Goal: Task Accomplishment & Management: Manage account settings

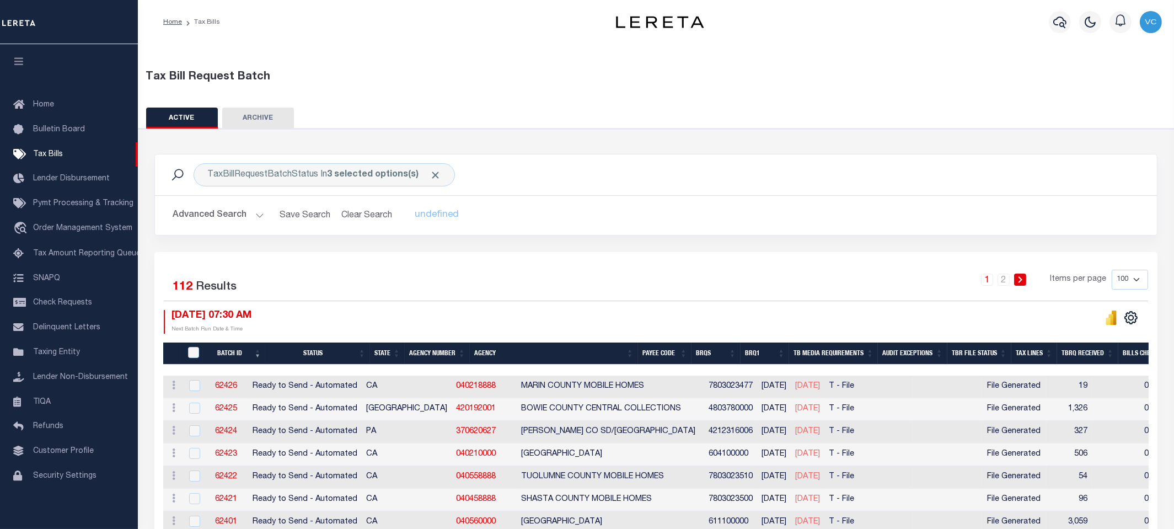
click at [439, 352] on th "Agency Number" at bounding box center [437, 354] width 65 height 23
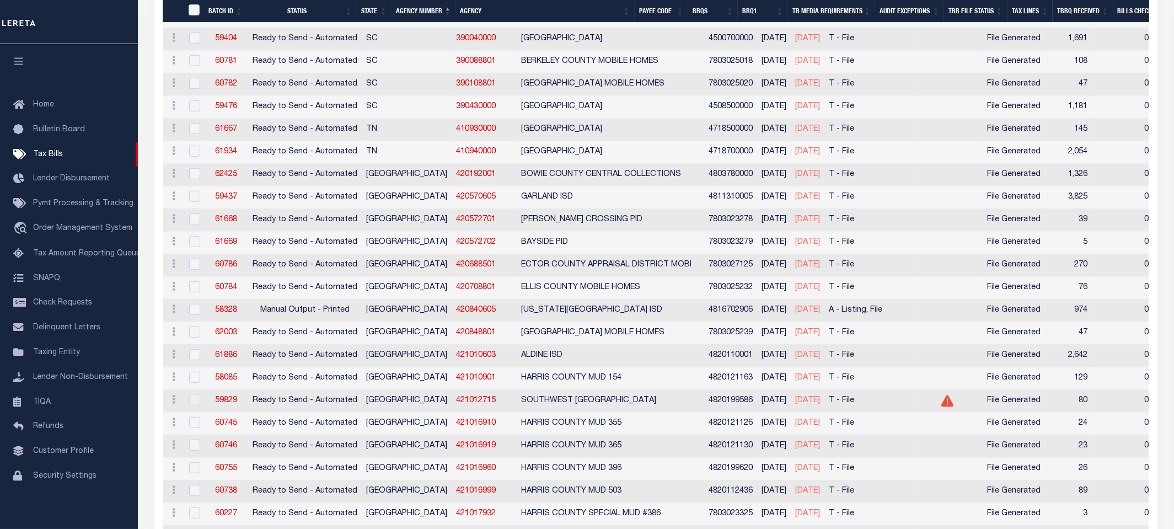
scroll to position [1287, 0]
click at [195, 371] on input "checkbox" at bounding box center [194, 376] width 11 height 11
checkbox input "true"
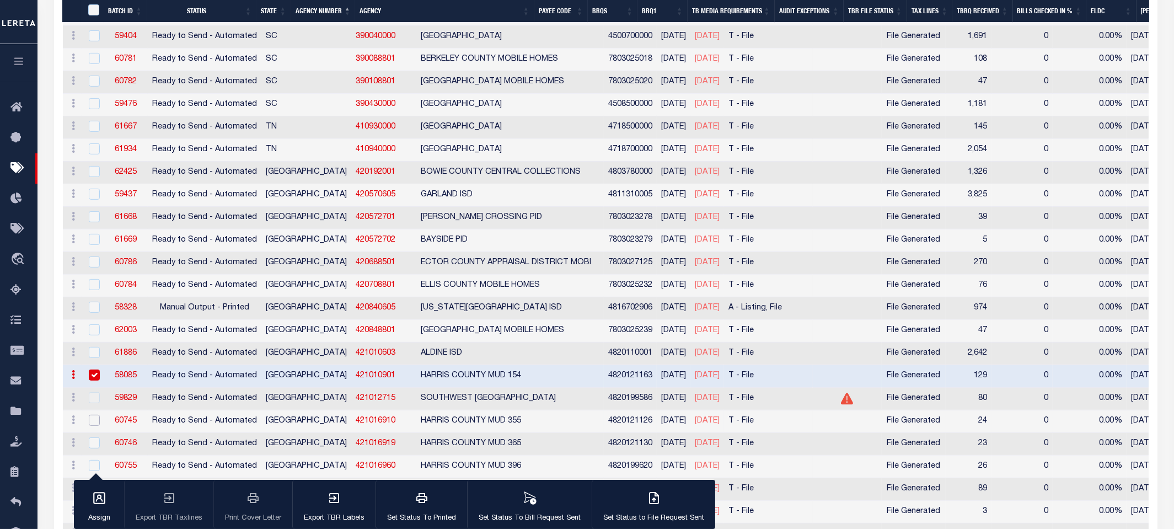
click at [94, 415] on input "checkbox" at bounding box center [94, 420] width 11 height 11
checkbox input "true"
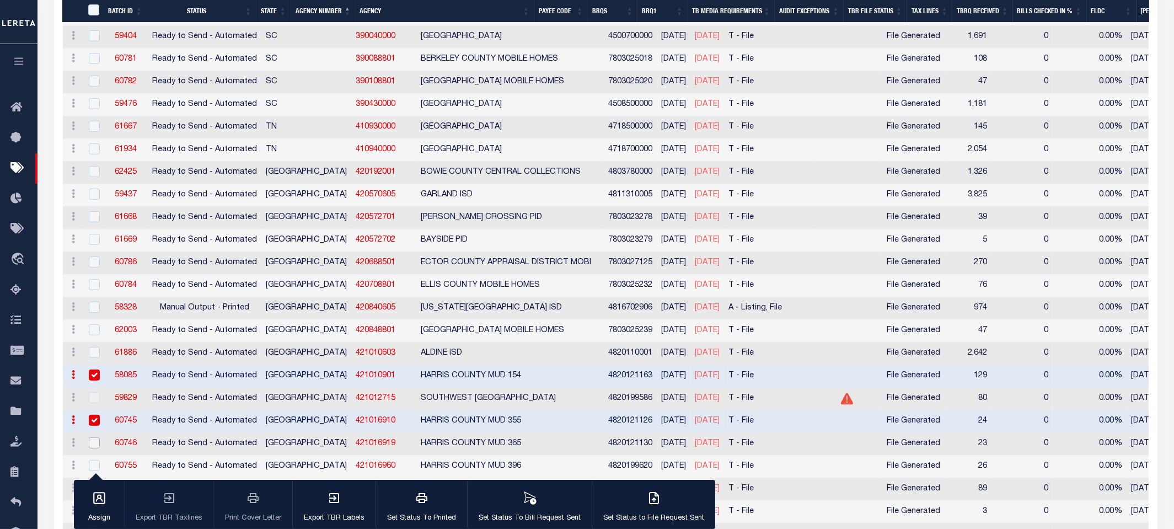
click at [94, 437] on input "checkbox" at bounding box center [94, 442] width 11 height 11
checkbox input "true"
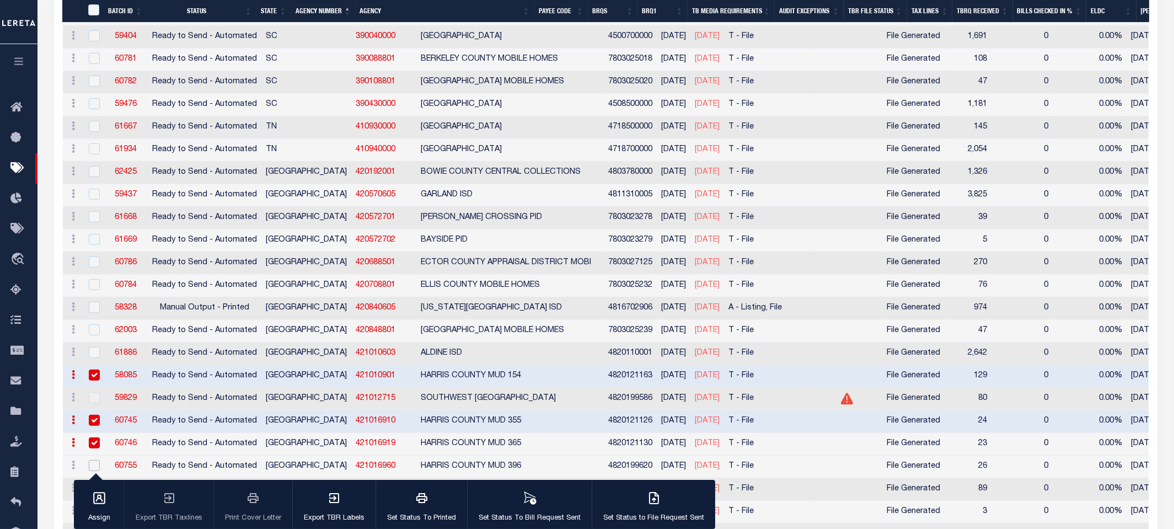
click at [94, 460] on input "checkbox" at bounding box center [94, 465] width 11 height 11
checkbox input "true"
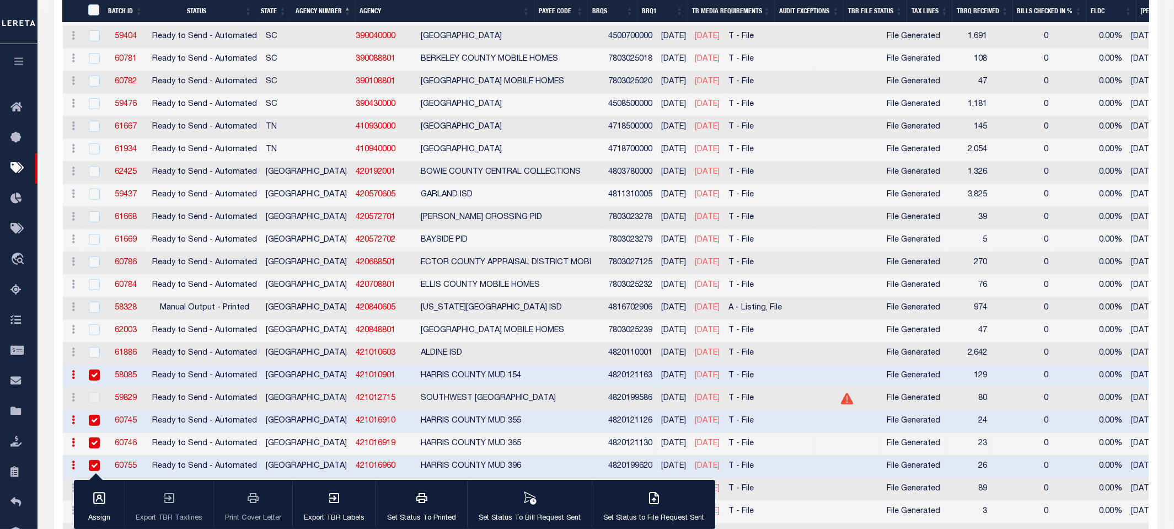
scroll to position [1348, 0]
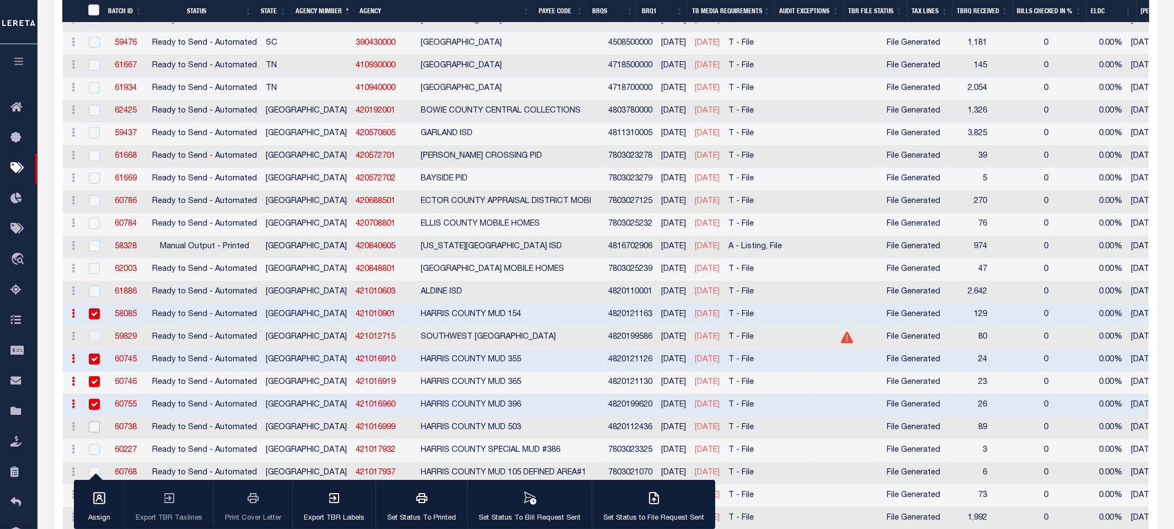
click at [94, 421] on input "checkbox" at bounding box center [94, 426] width 11 height 11
checkbox input "true"
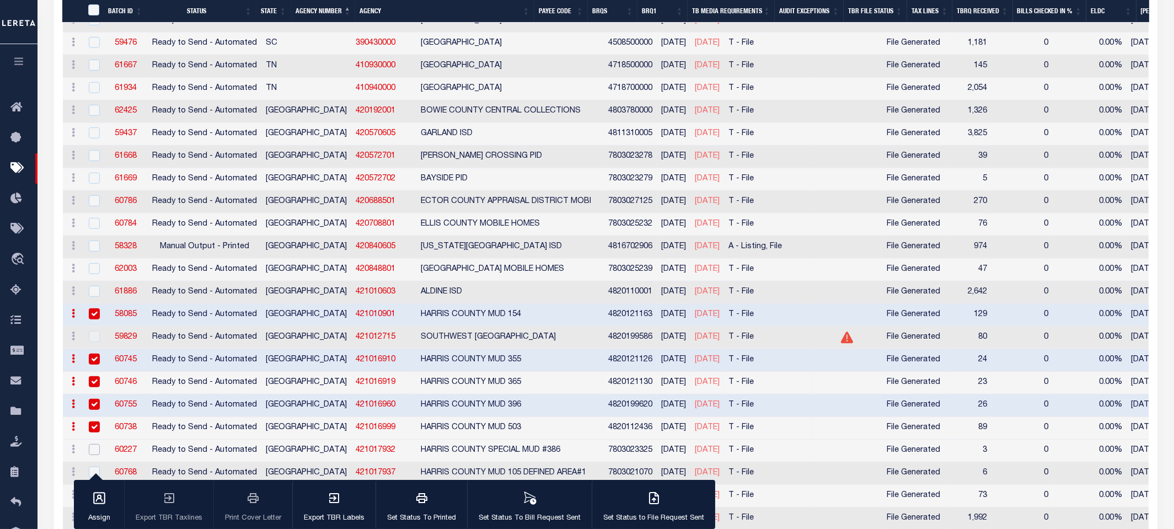
click at [92, 444] on input "checkbox" at bounding box center [94, 449] width 11 height 11
checkbox input "true"
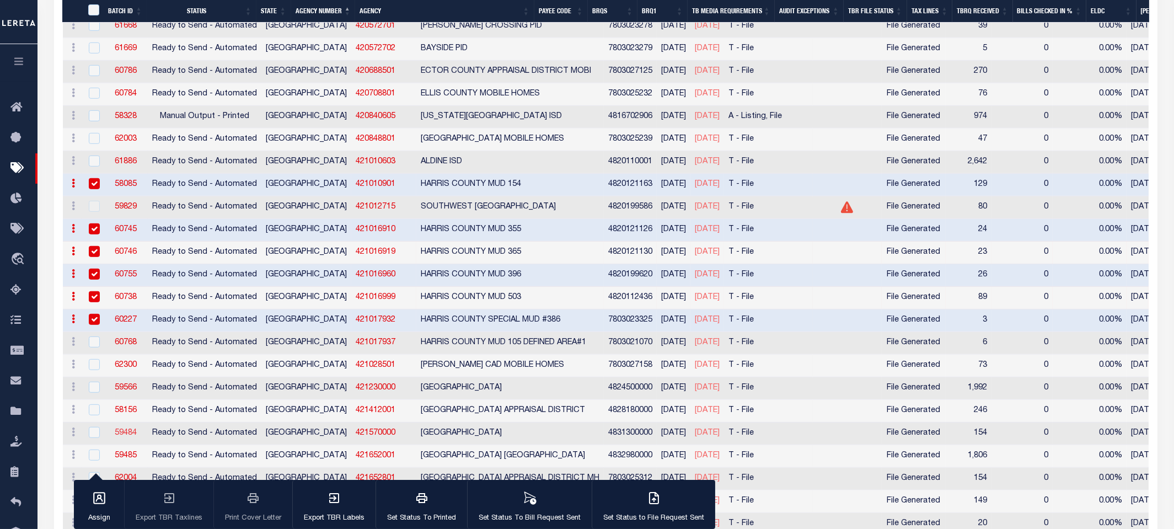
scroll to position [1532, 0]
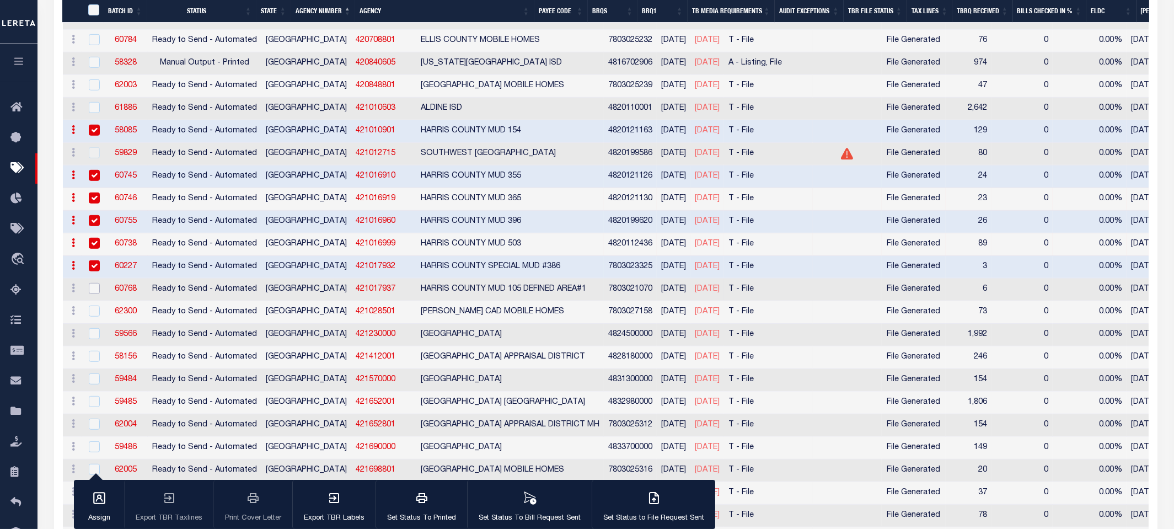
click at [94, 283] on input "checkbox" at bounding box center [94, 288] width 11 height 11
checkbox input "true"
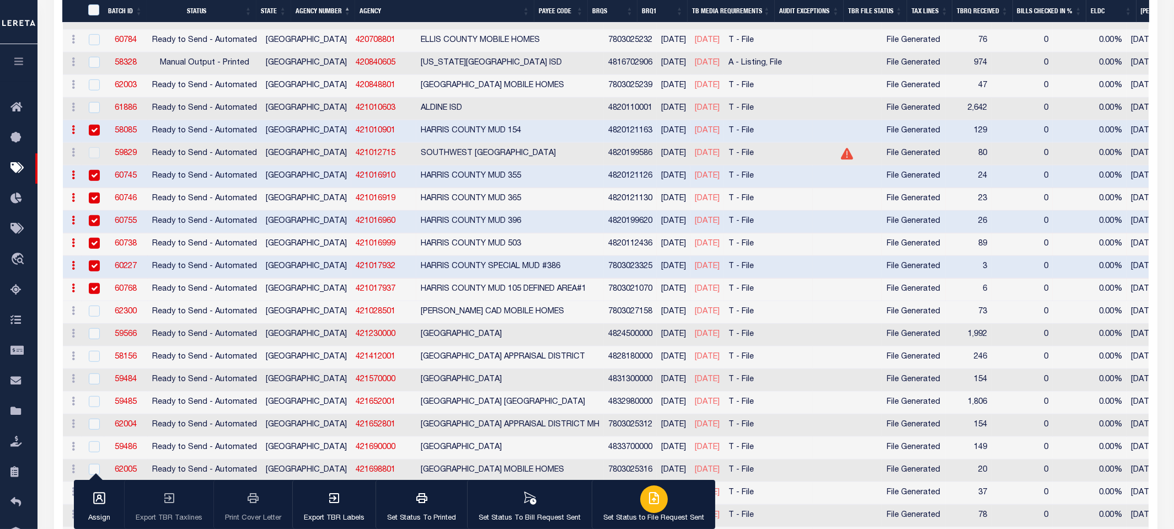
click at [655, 499] on div "button" at bounding box center [654, 499] width 28 height 28
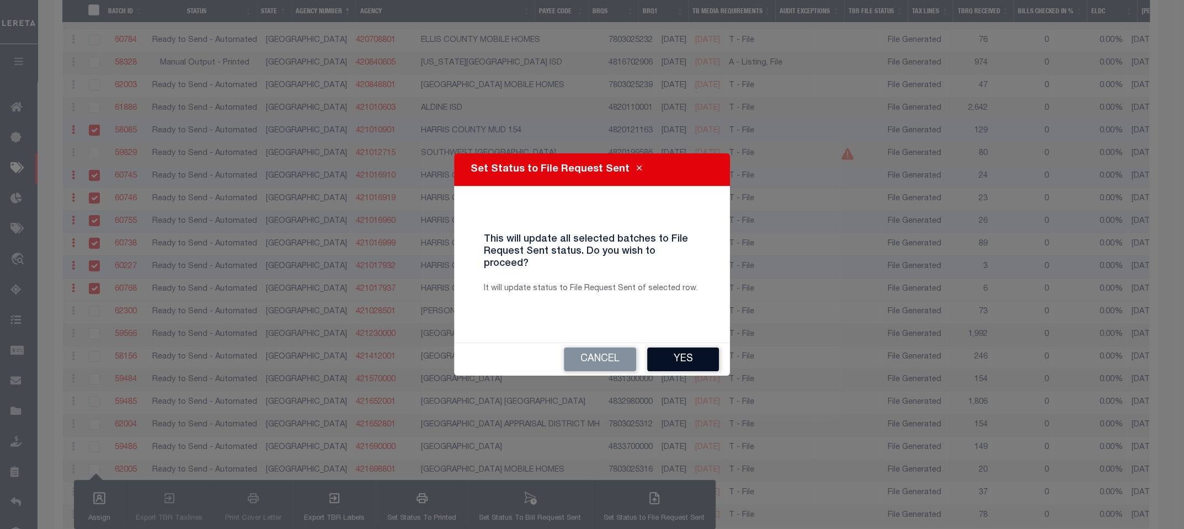
click at [681, 358] on button "Yes" at bounding box center [683, 360] width 72 height 24
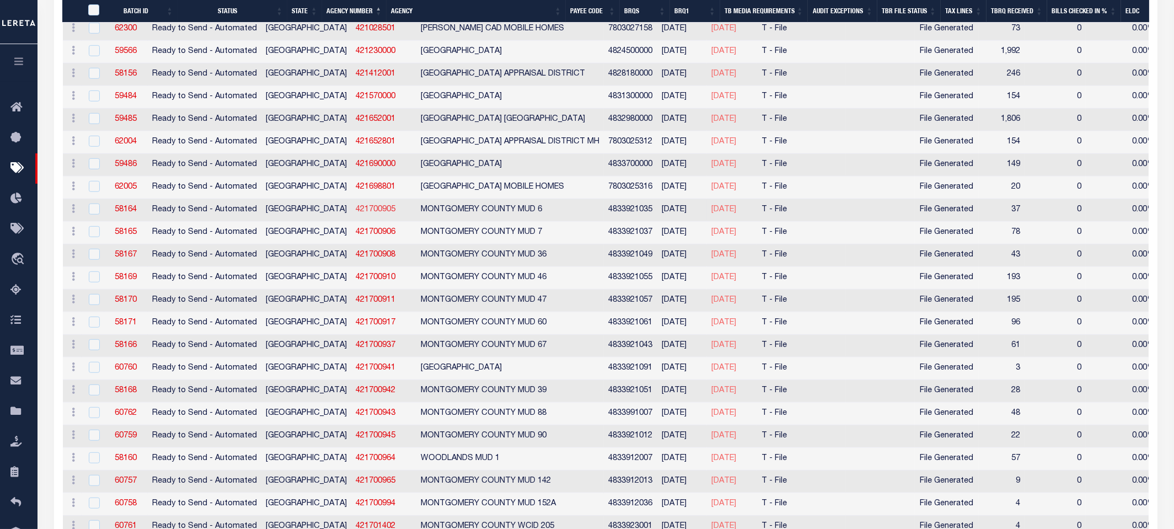
scroll to position [1657, 0]
click at [92, 205] on input "checkbox" at bounding box center [94, 210] width 11 height 11
checkbox input "true"
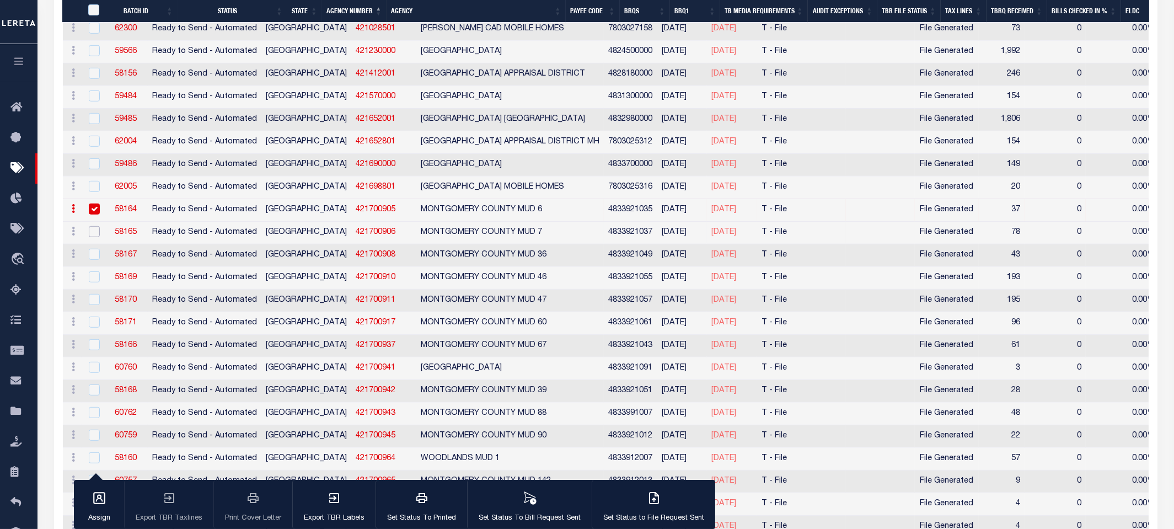
click at [93, 226] on input "checkbox" at bounding box center [94, 231] width 11 height 11
checkbox input "true"
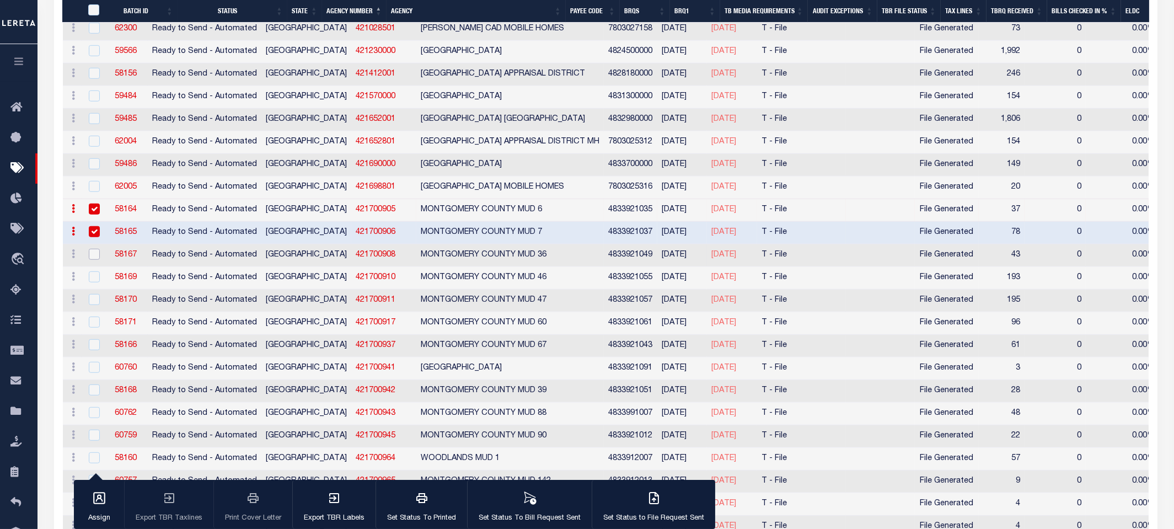
click at [92, 249] on input "checkbox" at bounding box center [94, 254] width 11 height 11
checkbox input "true"
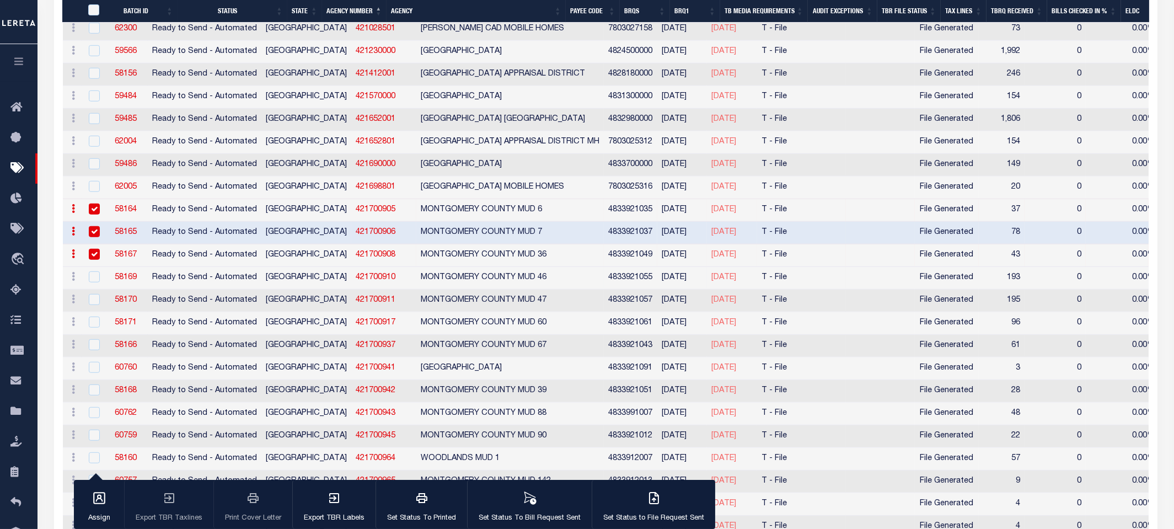
click at [91, 271] on div at bounding box center [93, 277] width 14 height 12
checkbox input "true"
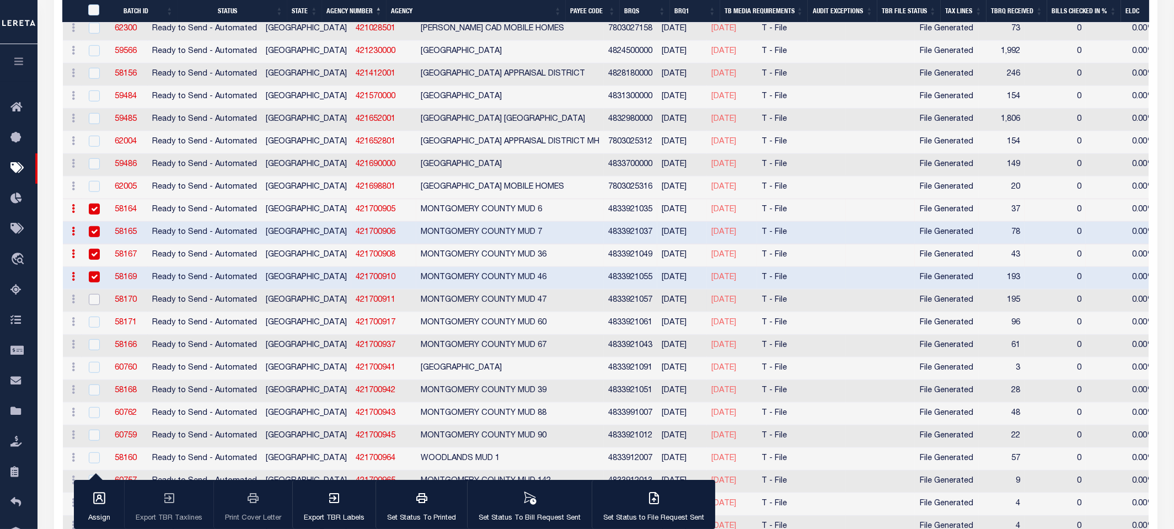
click at [91, 294] on input "checkbox" at bounding box center [94, 299] width 11 height 11
checkbox input "true"
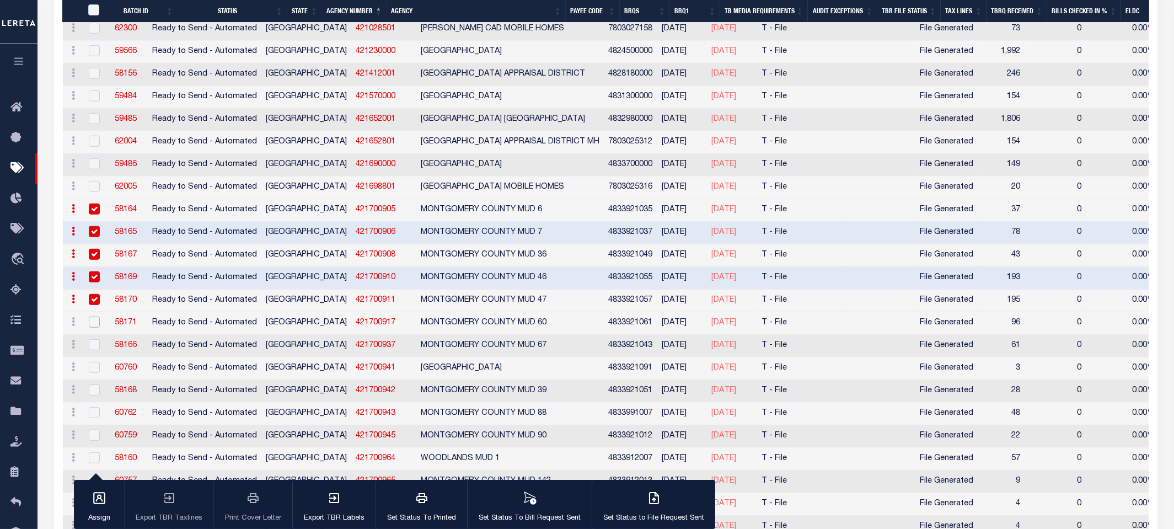
click at [93, 317] on input "checkbox" at bounding box center [94, 322] width 11 height 11
checkbox input "true"
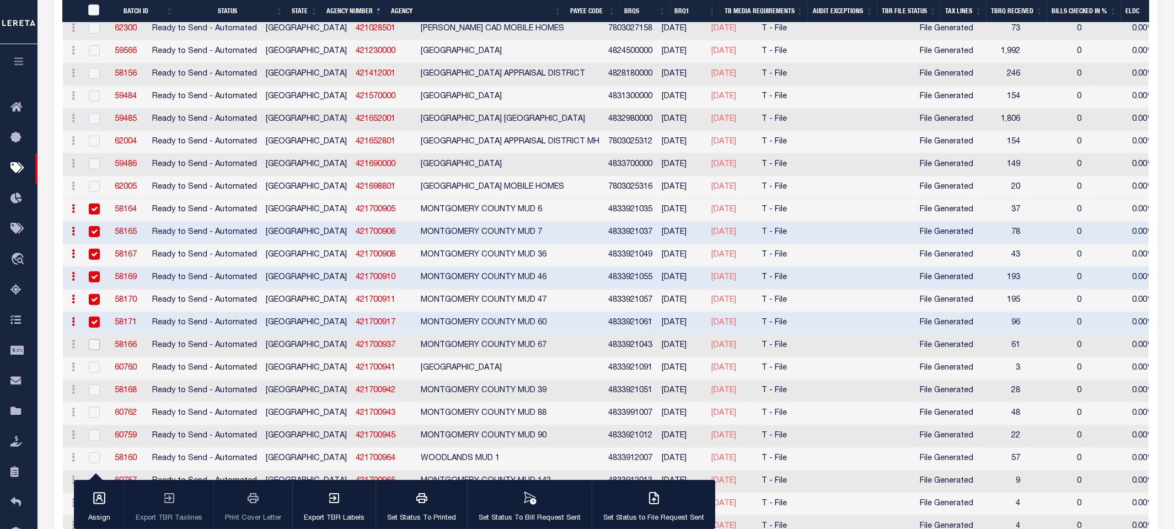
click at [93, 339] on input "checkbox" at bounding box center [94, 344] width 11 height 11
checkbox input "true"
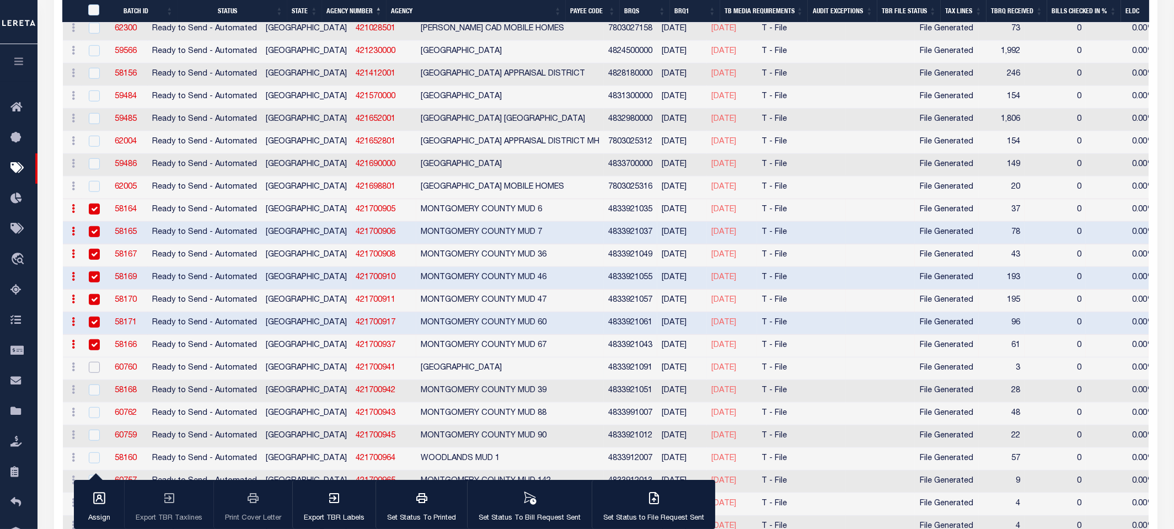
click at [94, 362] on input "checkbox" at bounding box center [94, 367] width 11 height 11
checkbox input "true"
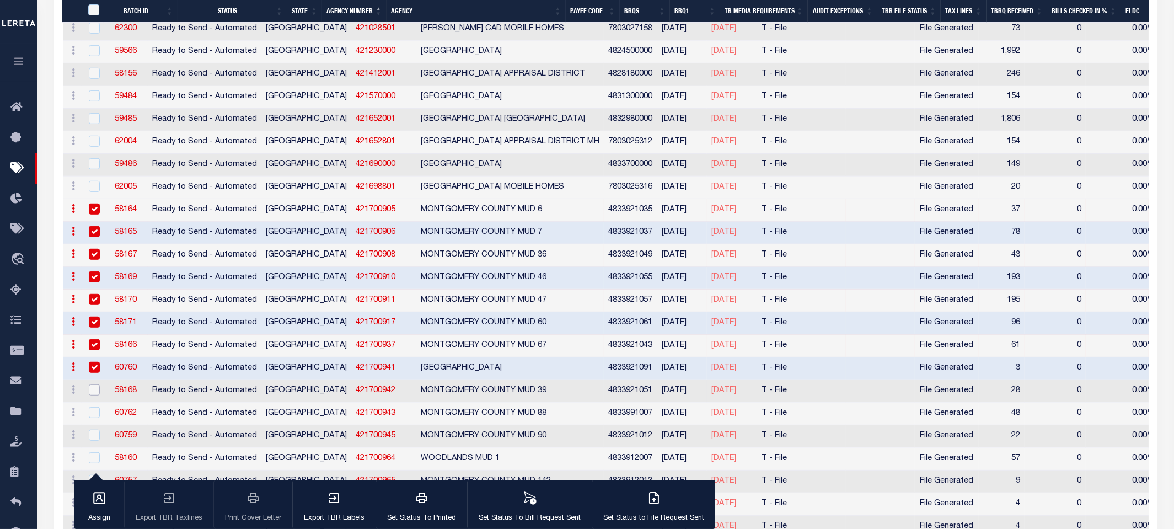
click at [94, 385] on input "checkbox" at bounding box center [94, 390] width 11 height 11
checkbox input "true"
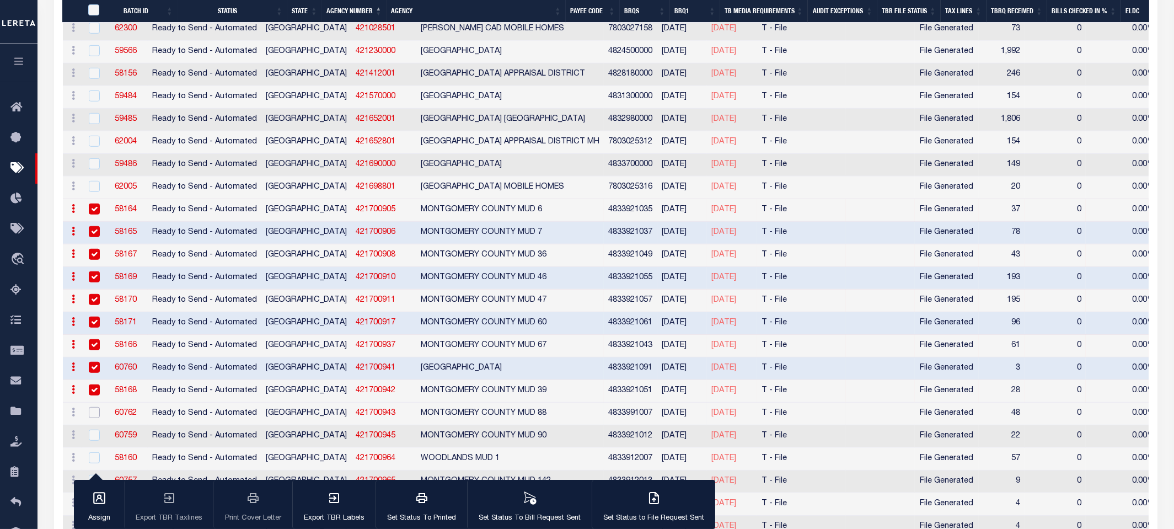
click at [92, 407] on input "checkbox" at bounding box center [94, 412] width 11 height 11
checkbox input "true"
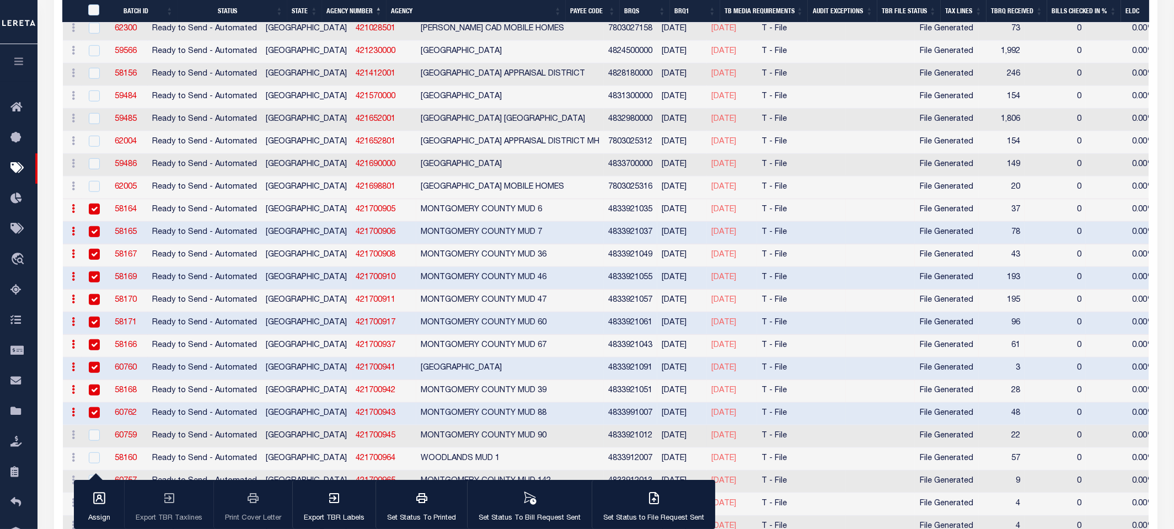
click at [93, 430] on div at bounding box center [93, 436] width 14 height 12
checkbox input "true"
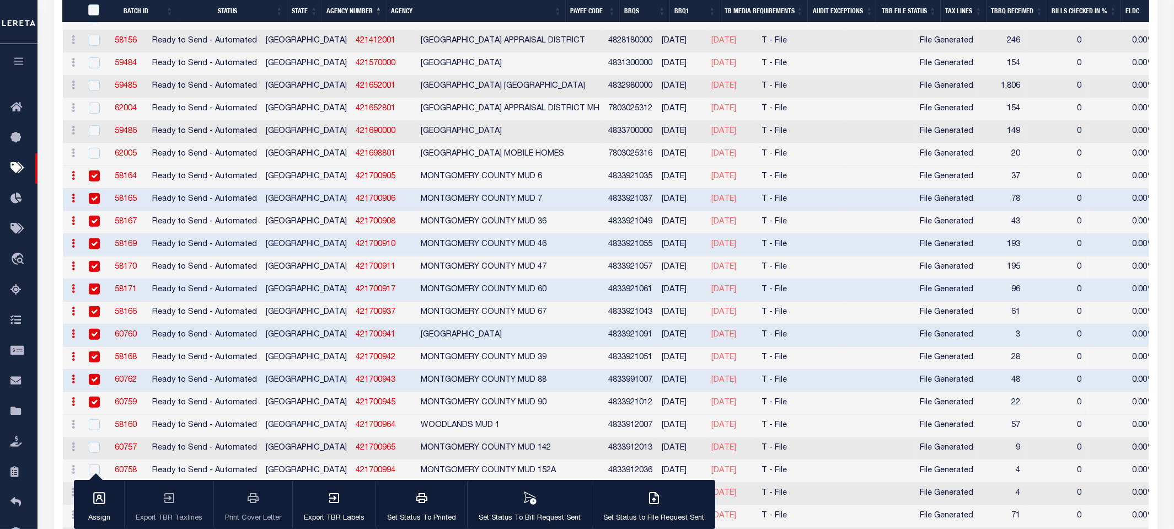
scroll to position [1779, 0]
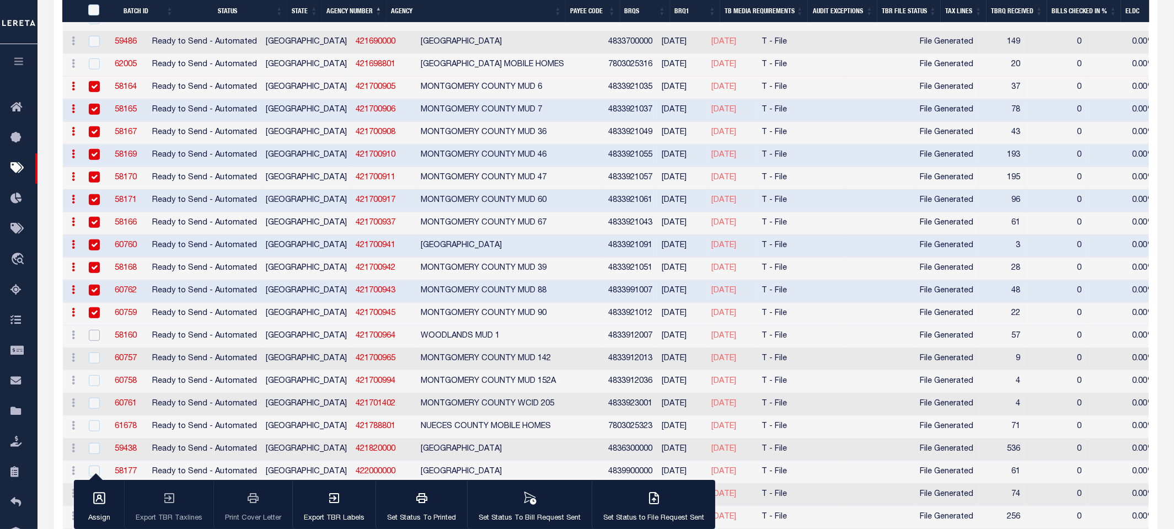
click at [93, 330] on input "checkbox" at bounding box center [94, 335] width 11 height 11
checkbox input "true"
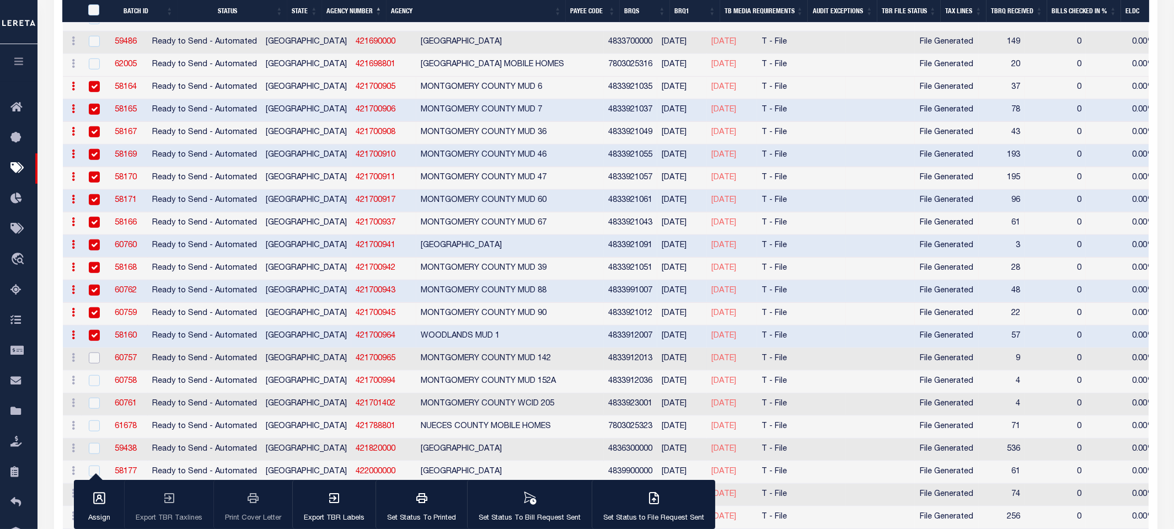
click at [93, 353] on input "checkbox" at bounding box center [94, 358] width 11 height 11
checkbox input "true"
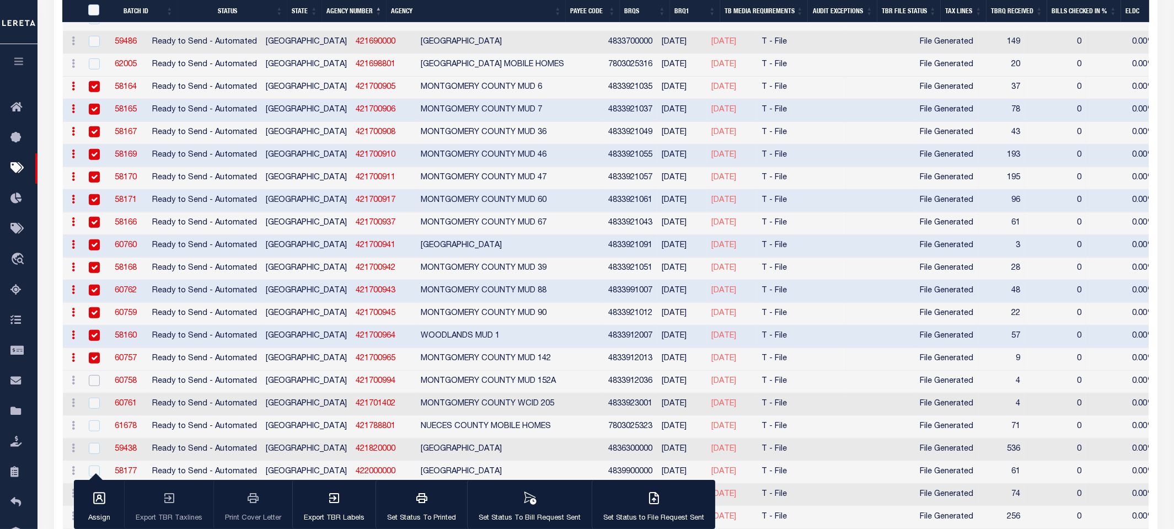
click at [93, 375] on input "checkbox" at bounding box center [94, 380] width 11 height 11
checkbox input "true"
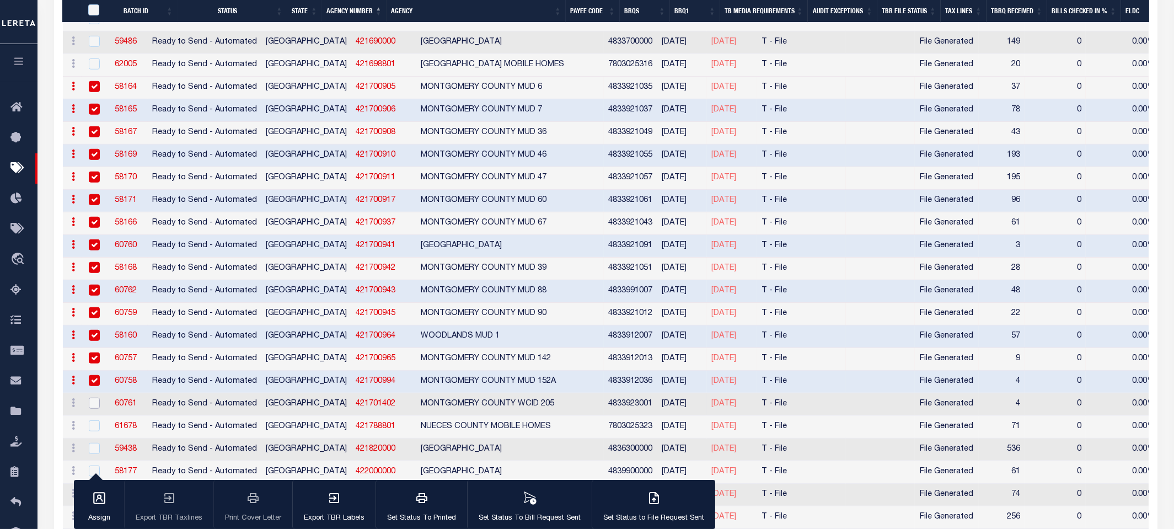
click at [93, 398] on input "checkbox" at bounding box center [94, 403] width 11 height 11
checkbox input "true"
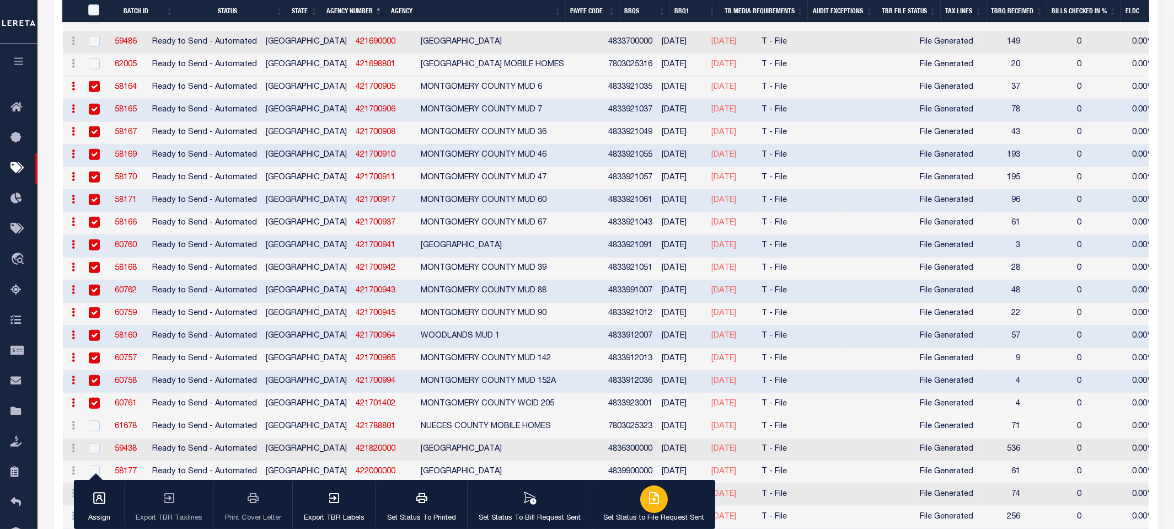
click at [651, 494] on icon "button" at bounding box center [654, 498] width 9 height 11
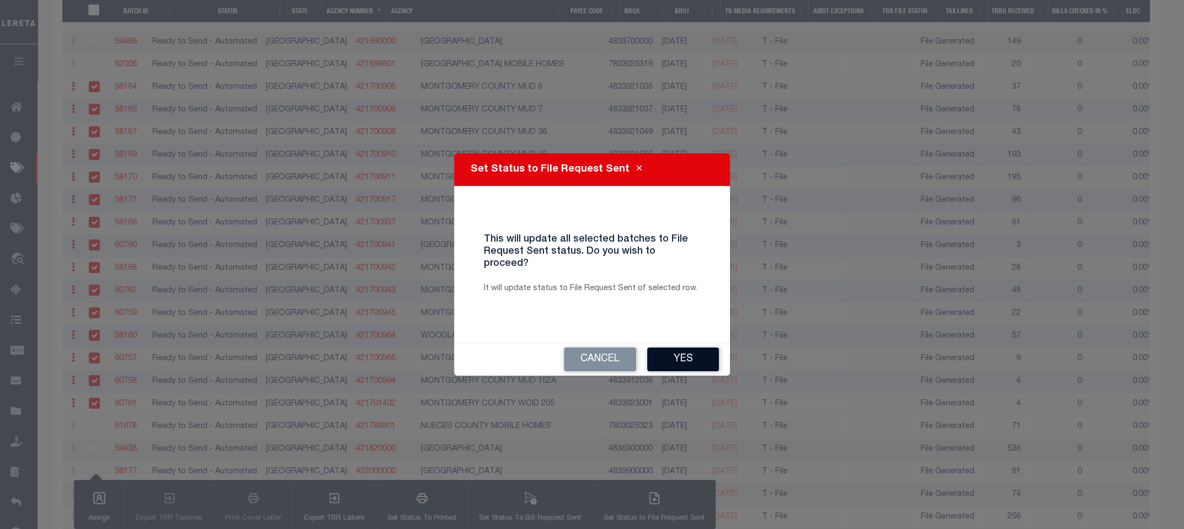
click at [691, 358] on button "Yes" at bounding box center [683, 360] width 72 height 24
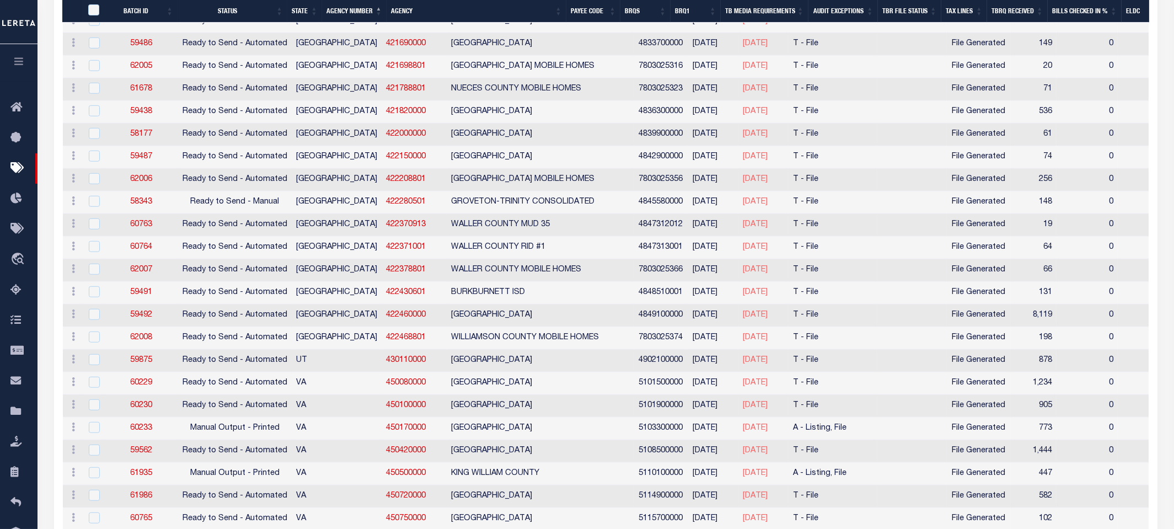
scroll to position [1781, 0]
click at [92, 216] on input "checkbox" at bounding box center [94, 221] width 11 height 11
checkbox input "true"
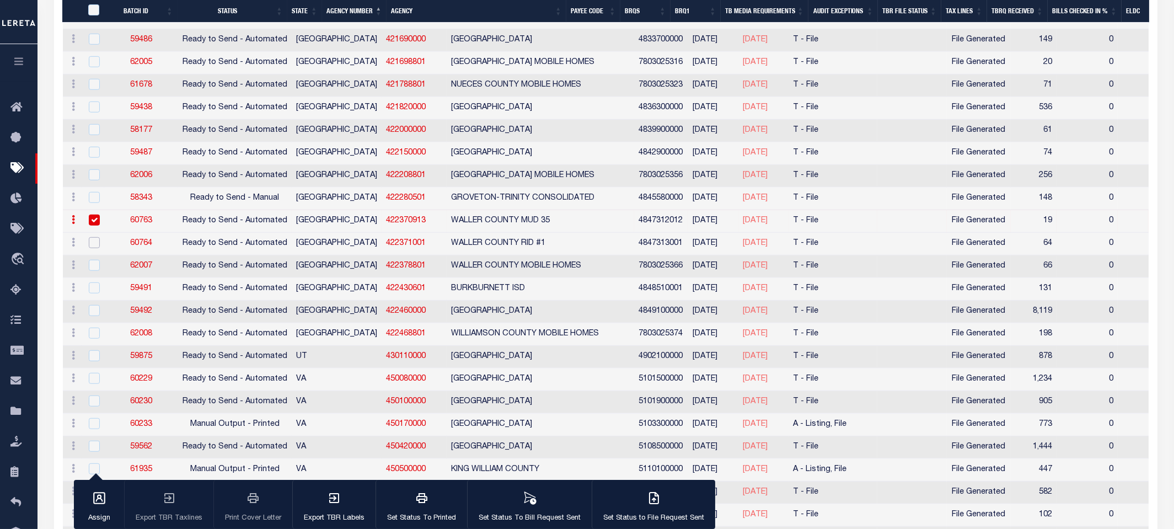
click at [92, 237] on input "checkbox" at bounding box center [94, 242] width 11 height 11
checkbox input "true"
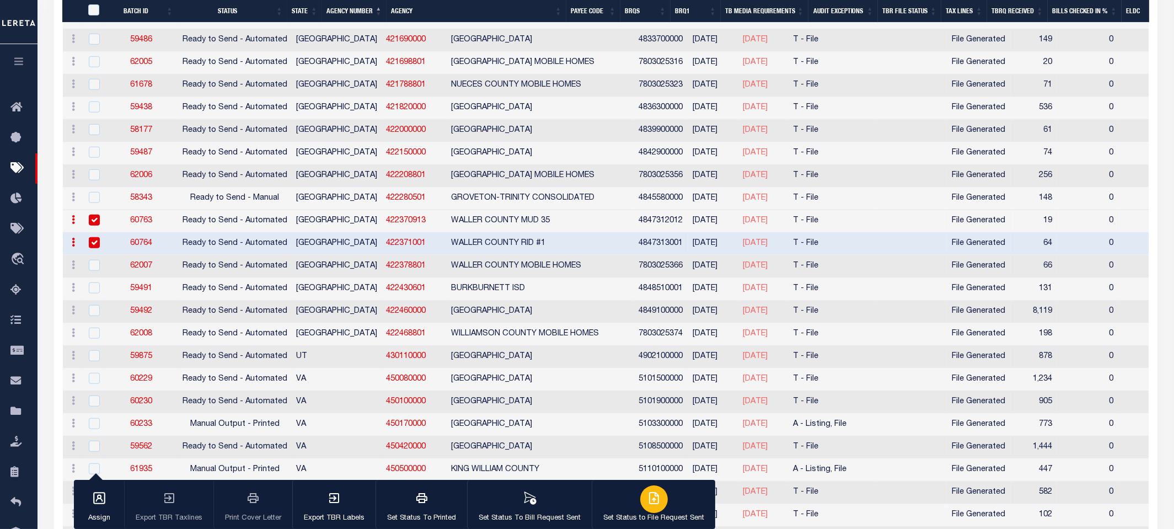
click at [648, 501] on icon "button" at bounding box center [654, 498] width 13 height 13
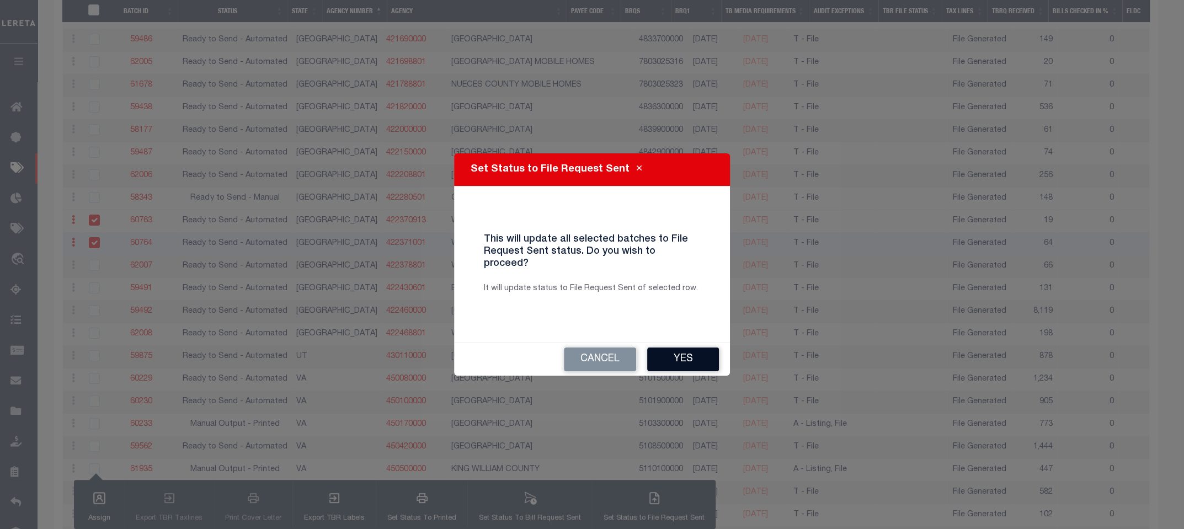
click at [670, 351] on button "Yes" at bounding box center [683, 360] width 72 height 24
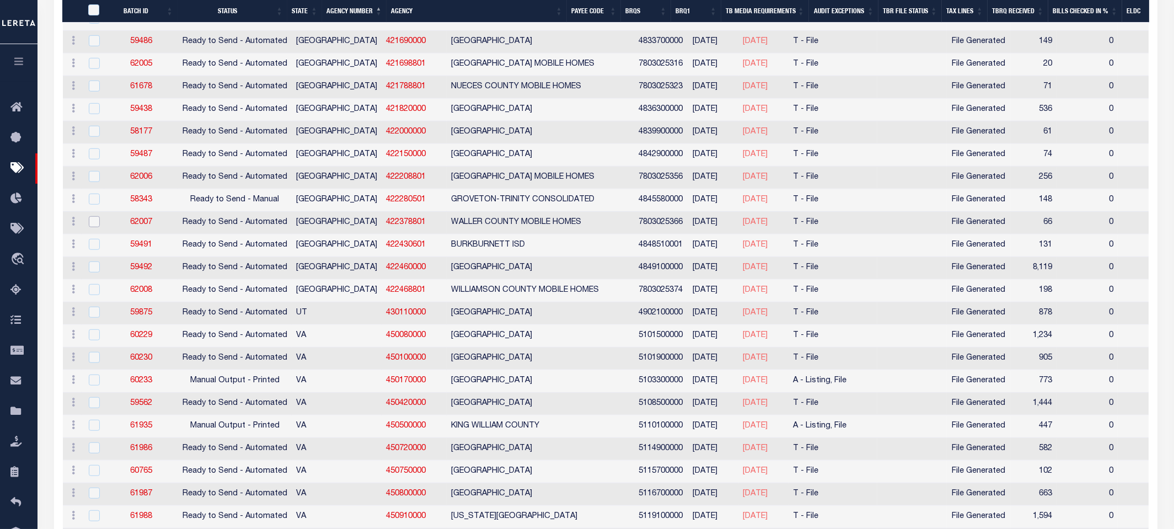
click at [92, 216] on input "checkbox" at bounding box center [94, 221] width 11 height 11
checkbox input "true"
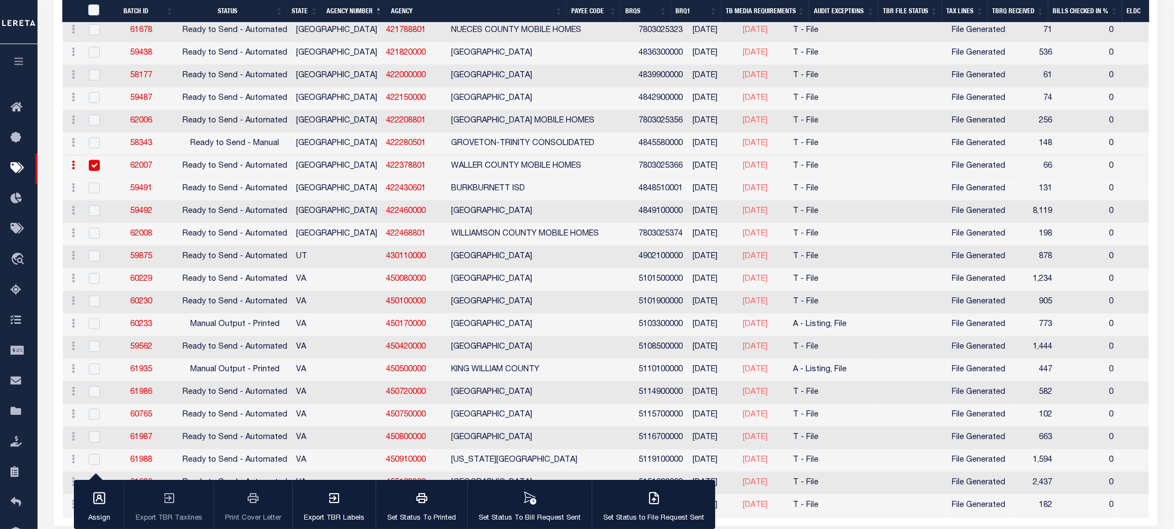
scroll to position [1843, 0]
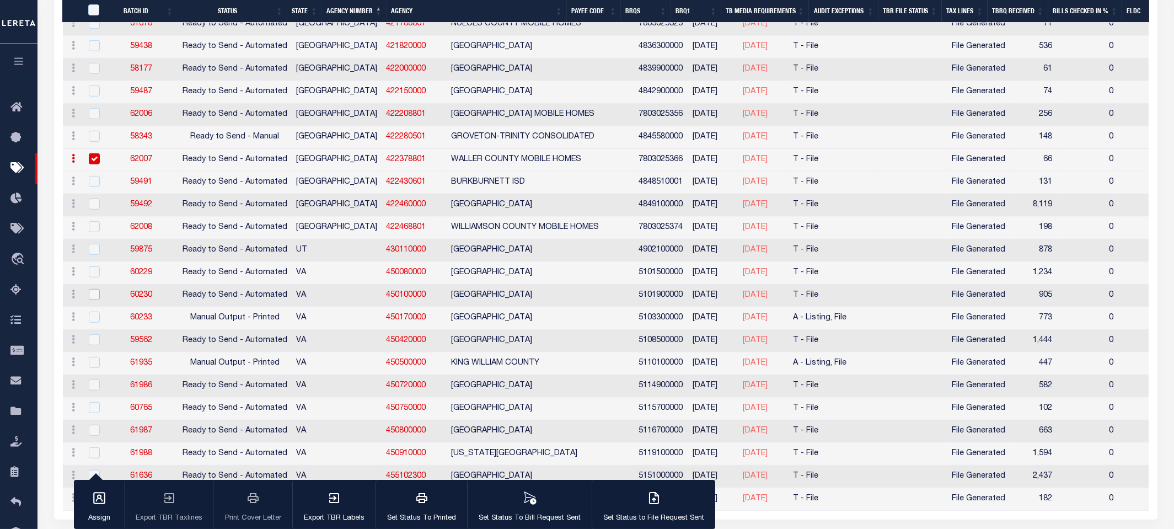
click at [90, 289] on input "checkbox" at bounding box center [94, 294] width 11 height 11
checkbox input "true"
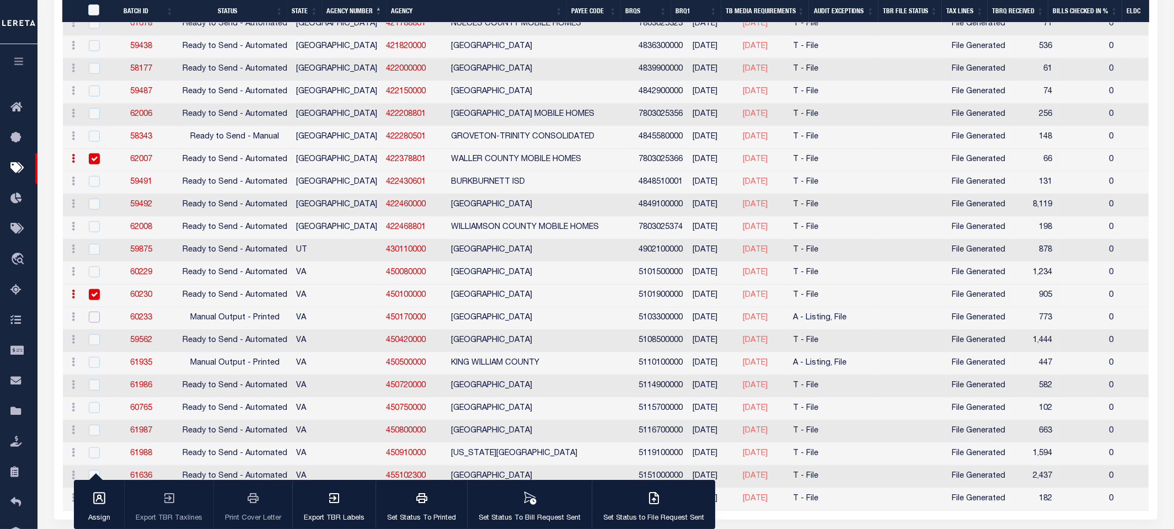
click at [92, 312] on input "checkbox" at bounding box center [94, 317] width 11 height 11
checkbox input "true"
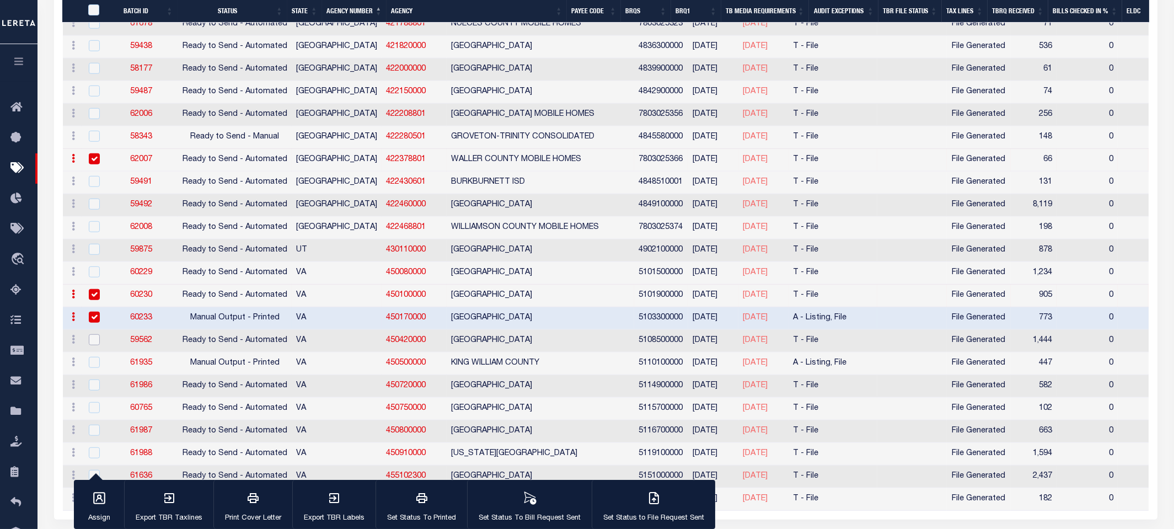
click at [94, 334] on input "checkbox" at bounding box center [94, 339] width 11 height 11
checkbox input "true"
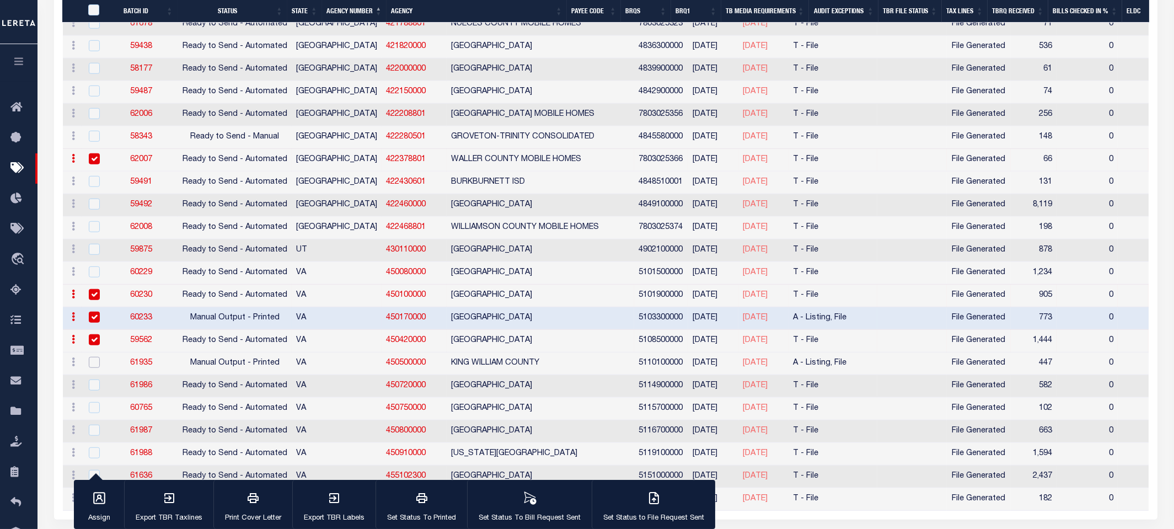
click at [94, 357] on input "checkbox" at bounding box center [94, 362] width 11 height 11
checkbox input "true"
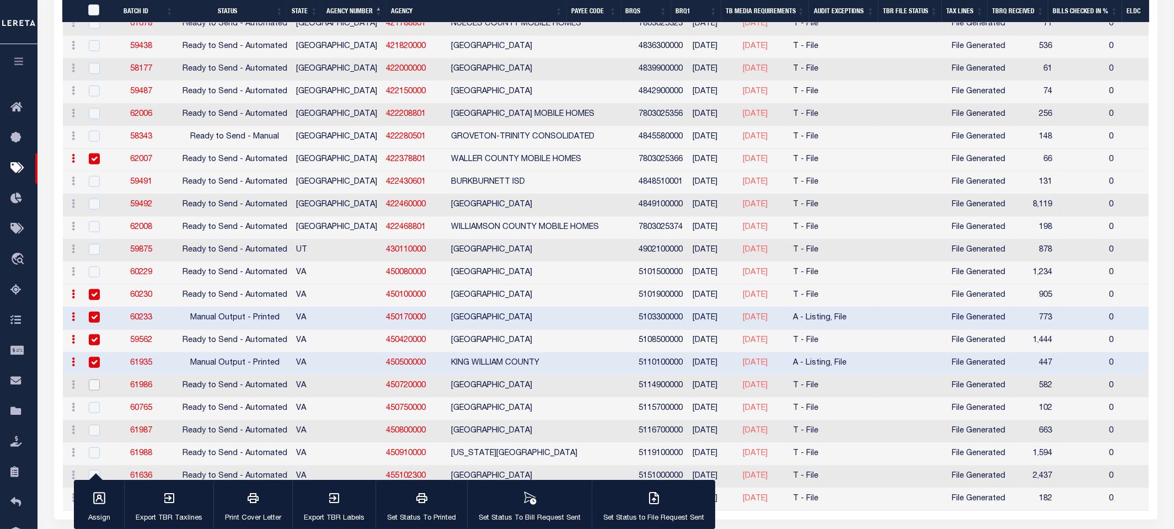
click at [93, 380] on input "checkbox" at bounding box center [94, 385] width 11 height 11
checkbox input "true"
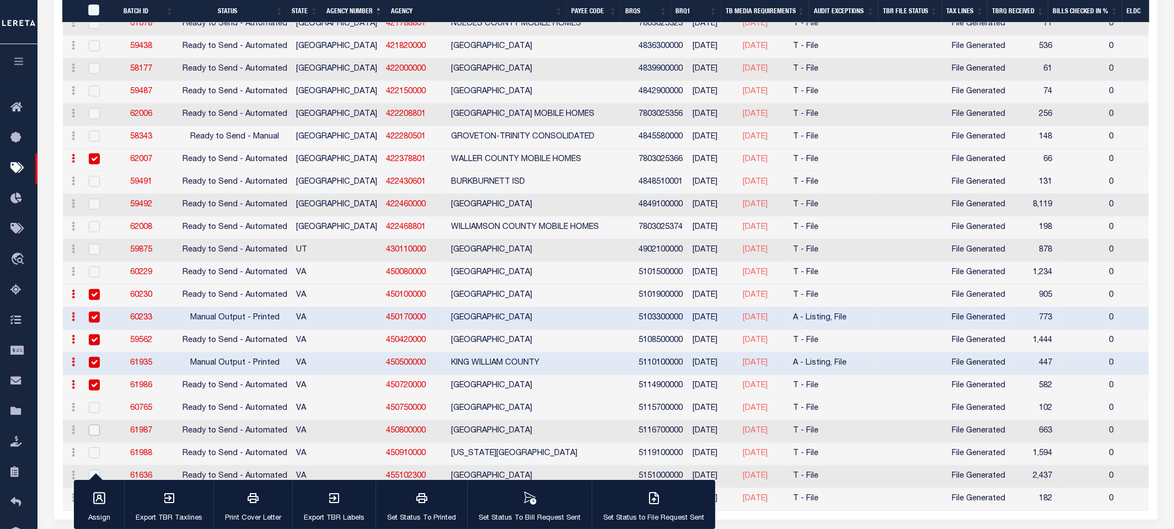
click at [93, 425] on input "checkbox" at bounding box center [94, 430] width 11 height 11
checkbox input "true"
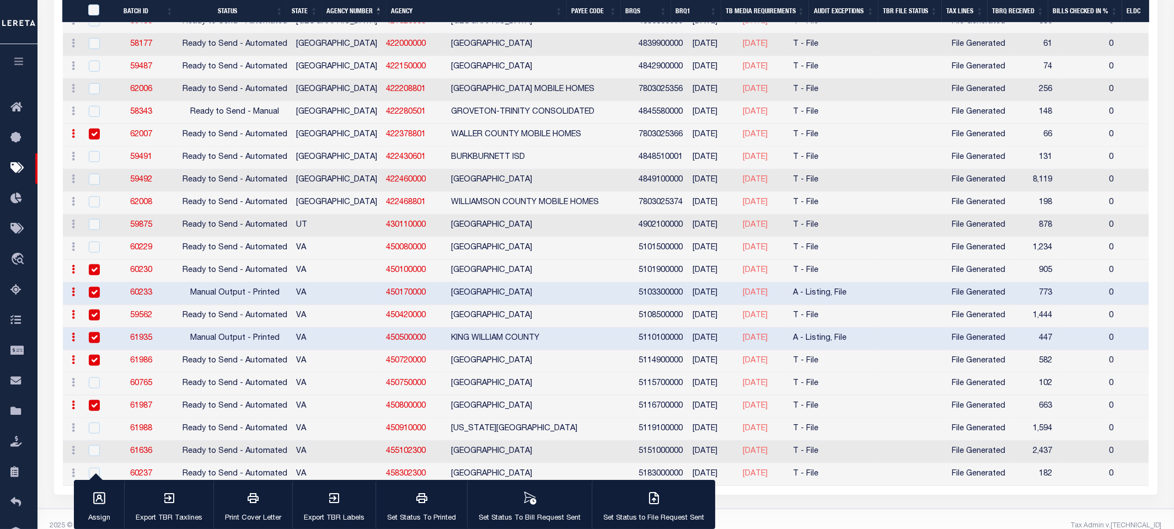
scroll to position [1874, 0]
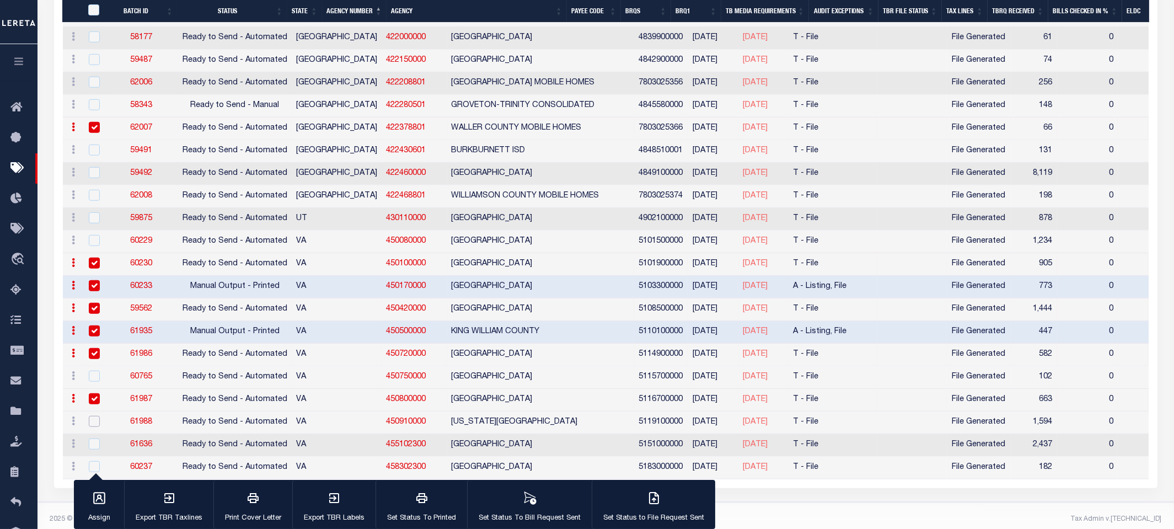
click at [94, 416] on input "checkbox" at bounding box center [94, 421] width 11 height 11
checkbox input "true"
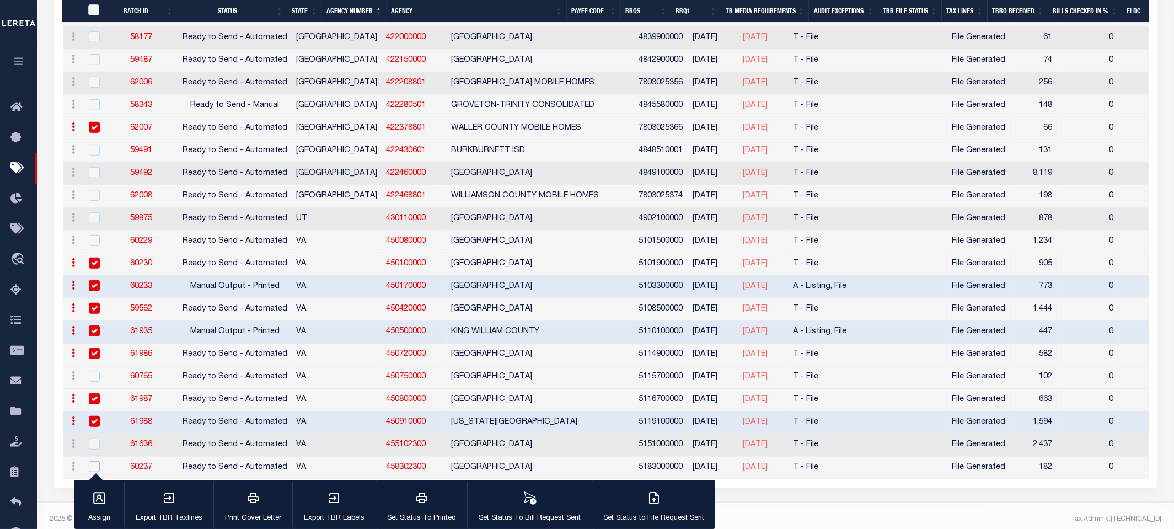
click at [93, 461] on input "checkbox" at bounding box center [94, 466] width 11 height 11
checkbox input "true"
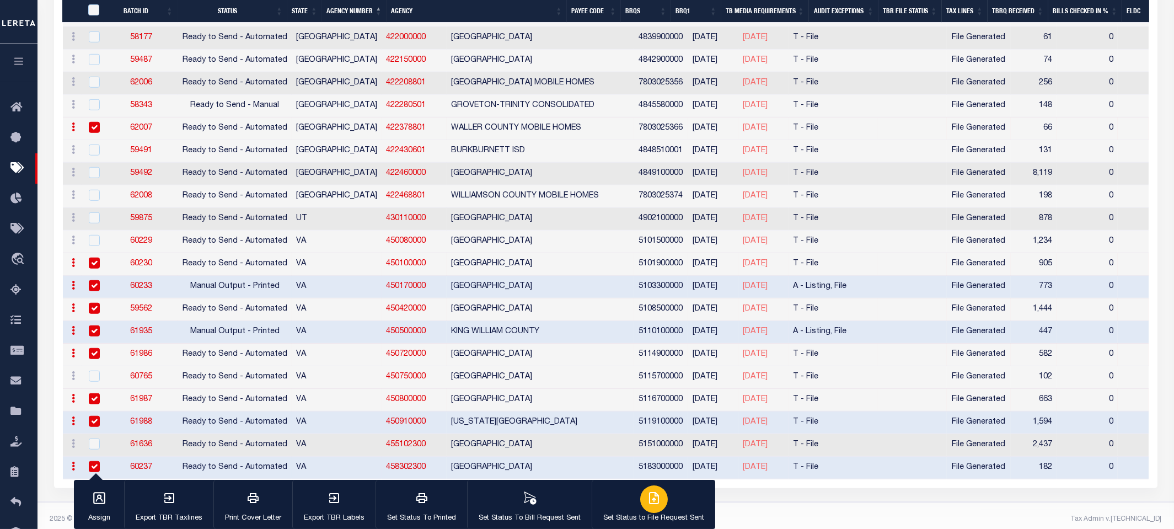
click at [650, 503] on icon "button" at bounding box center [654, 498] width 13 height 13
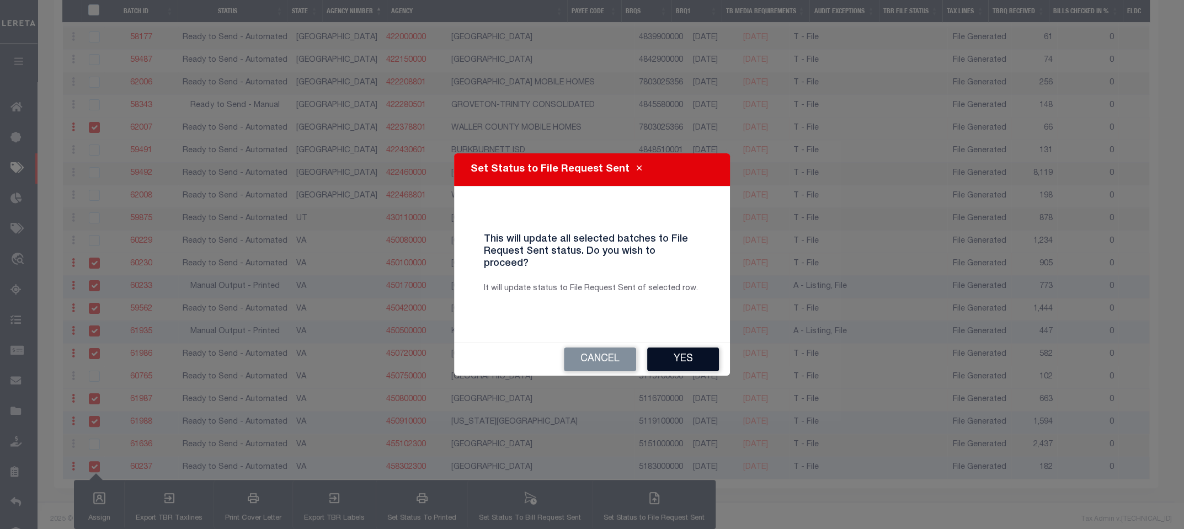
click at [676, 361] on button "Yes" at bounding box center [683, 360] width 72 height 24
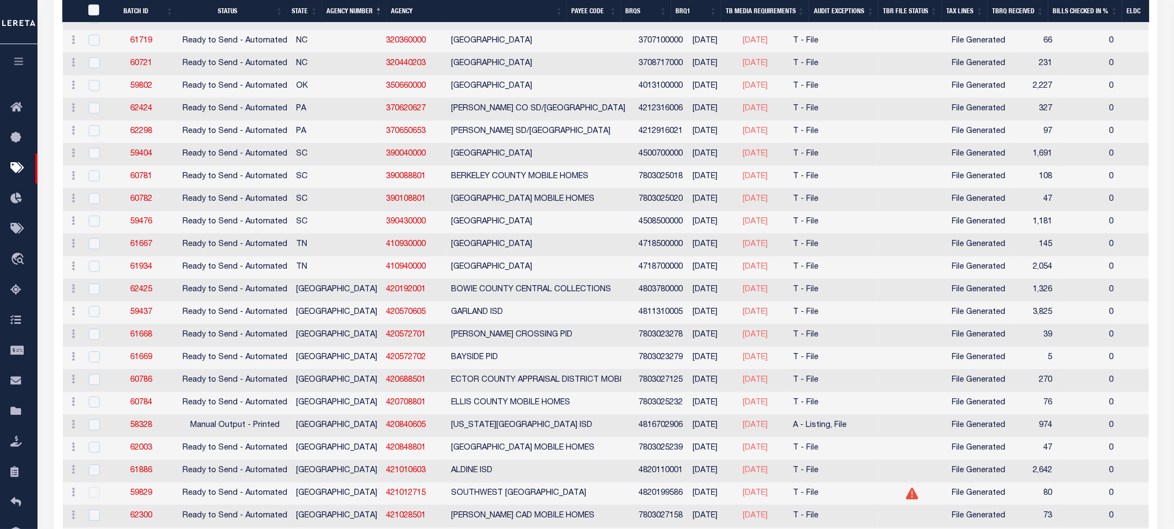
scroll to position [1161, 0]
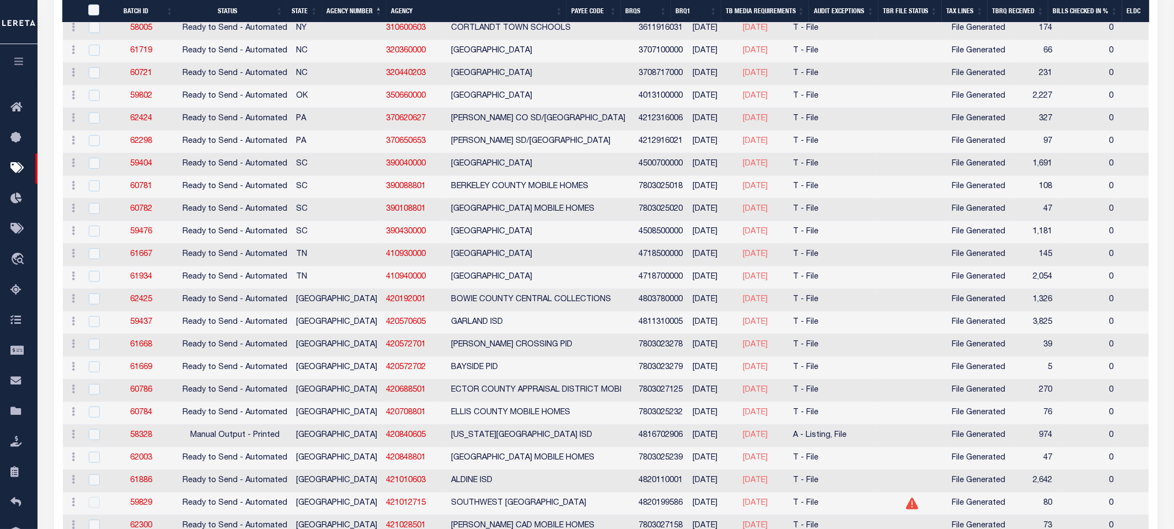
click at [87, 114] on div at bounding box center [93, 119] width 14 height 12
checkbox input "true"
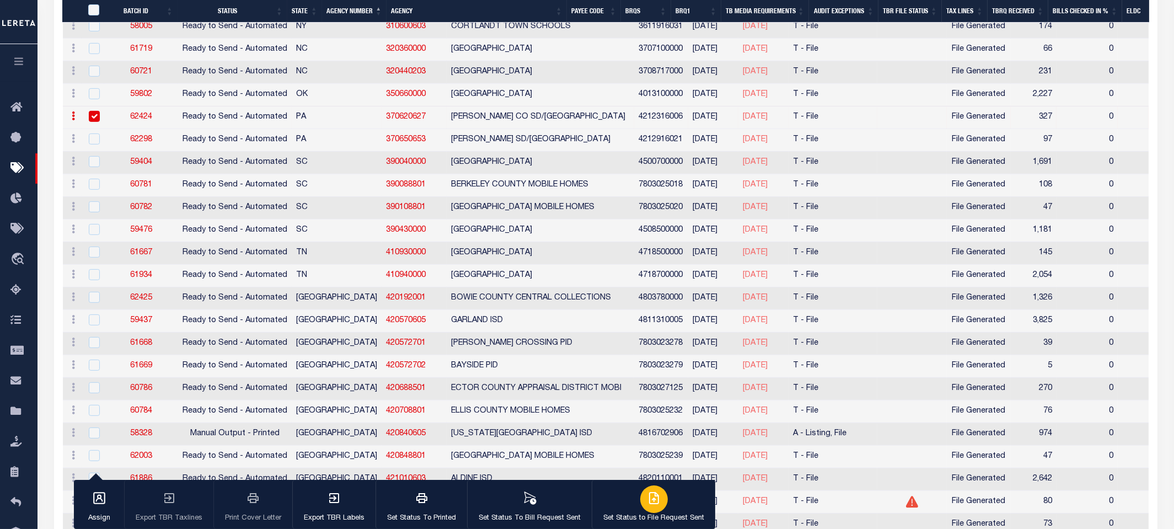
click at [648, 500] on icon "button" at bounding box center [654, 498] width 13 height 13
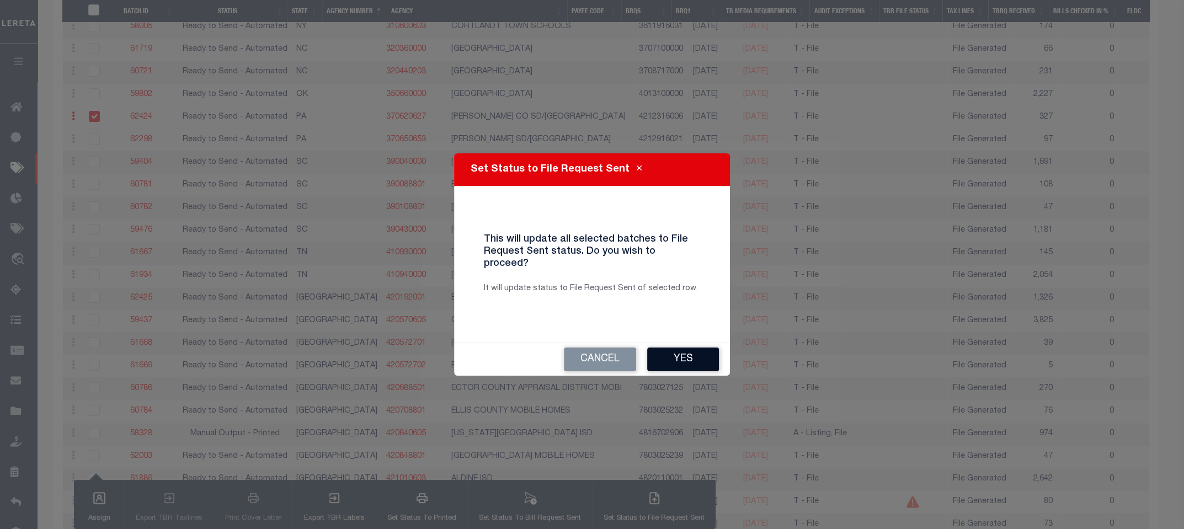
click at [678, 355] on button "Yes" at bounding box center [683, 360] width 72 height 24
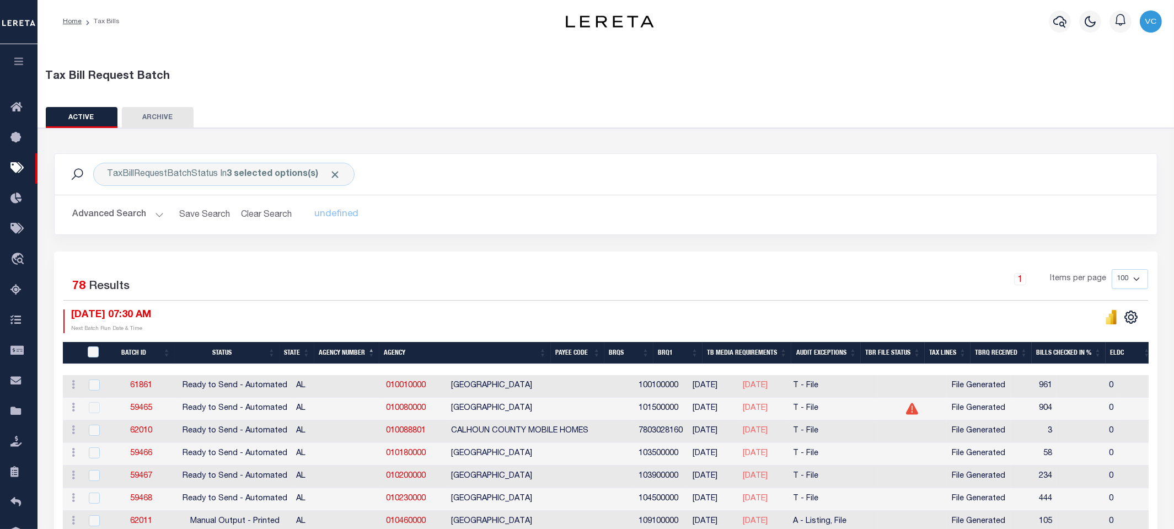
scroll to position [0, 0]
